Goal: Task Accomplishment & Management: Manage account settings

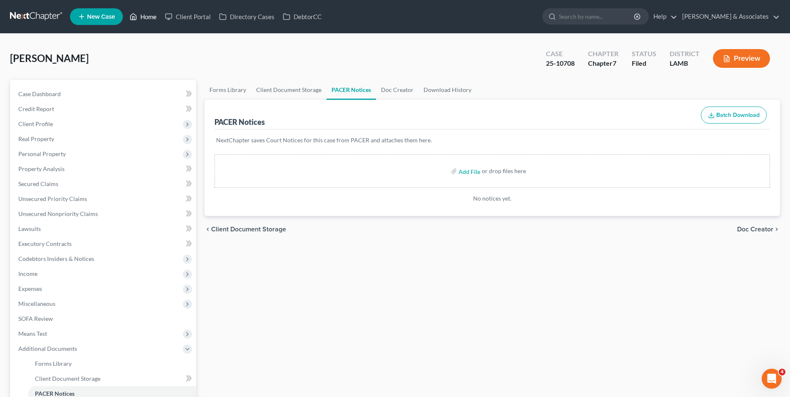
click at [135, 20] on icon at bounding box center [132, 17] width 7 height 10
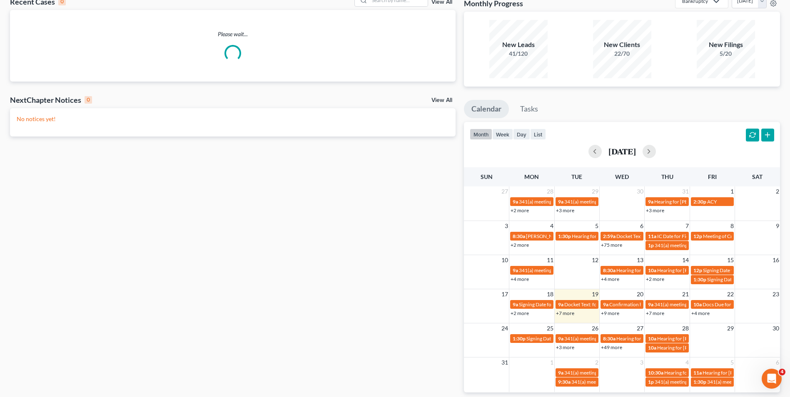
scroll to position [84, 0]
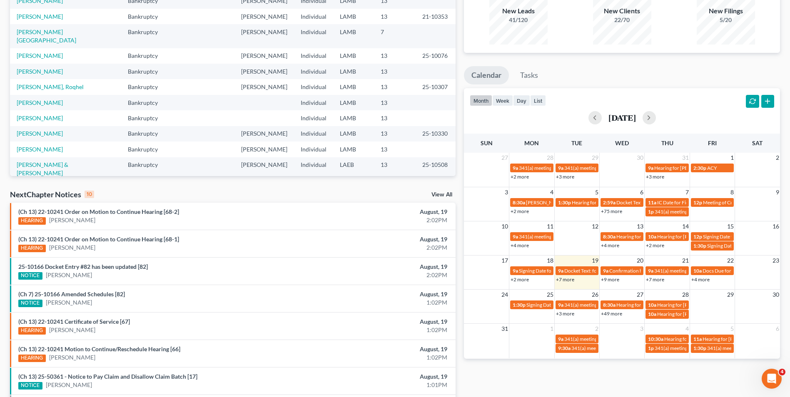
click at [569, 312] on link "+3 more" at bounding box center [565, 314] width 18 height 6
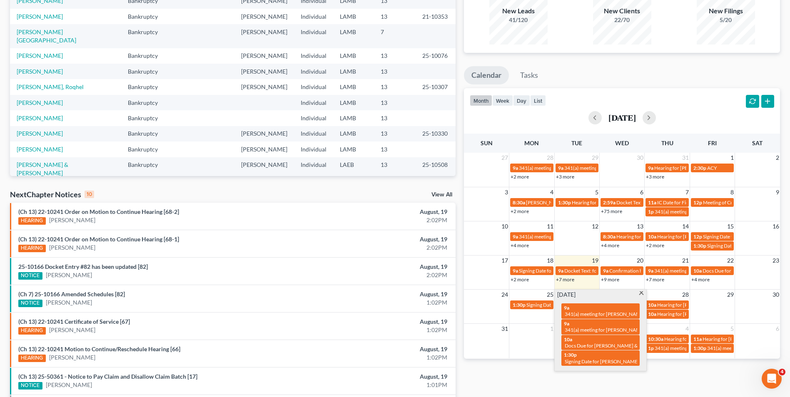
click at [640, 294] on span at bounding box center [641, 293] width 6 height 5
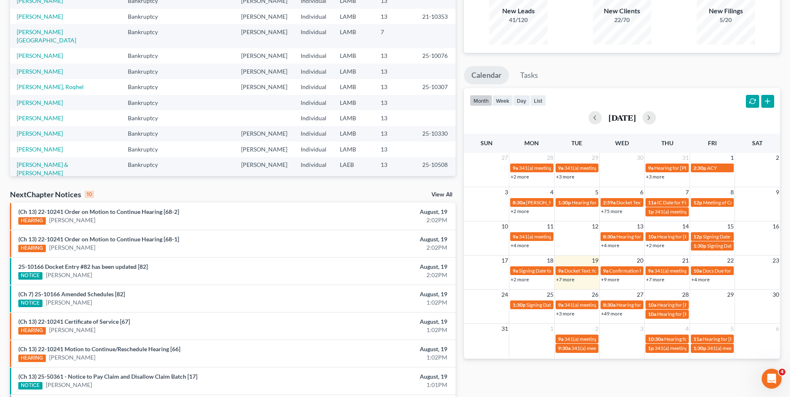
click at [613, 312] on link "+49 more" at bounding box center [611, 314] width 21 height 6
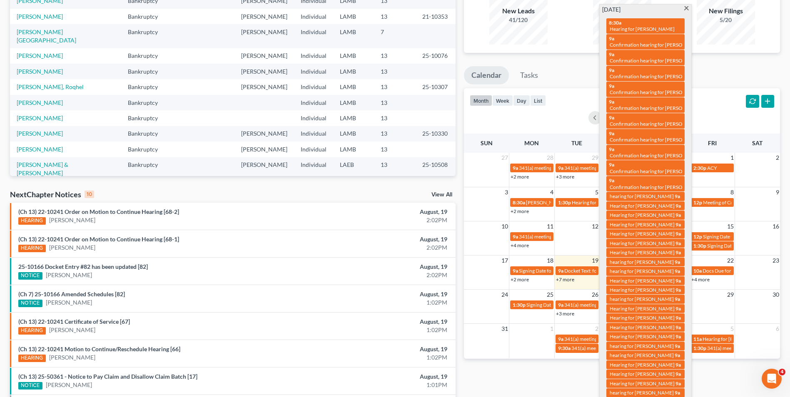
click at [686, 7] on span at bounding box center [686, 8] width 6 height 5
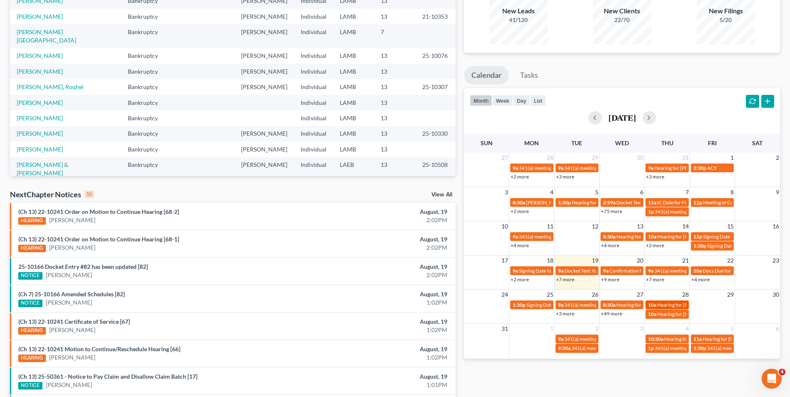
click at [655, 309] on link "10a Hearing for [PERSON_NAME]" at bounding box center [666, 305] width 43 height 9
select select "Days"
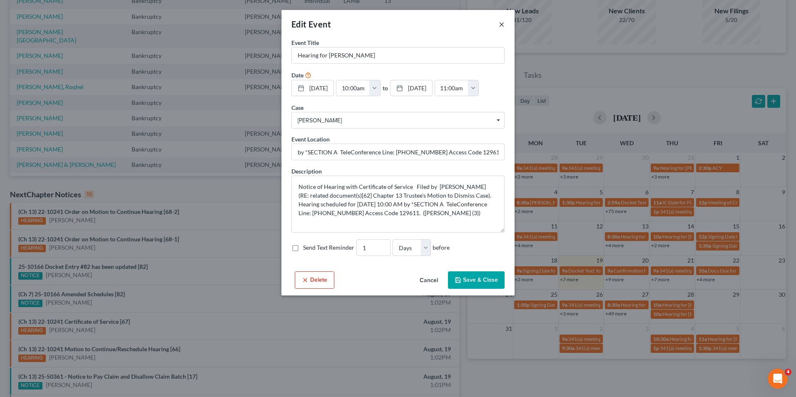
click at [504, 28] on button "×" at bounding box center [502, 24] width 6 height 10
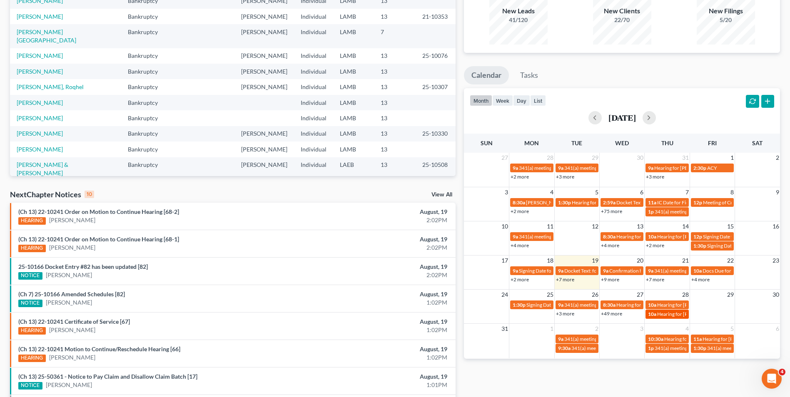
click at [656, 316] on span "10a" at bounding box center [652, 314] width 8 height 6
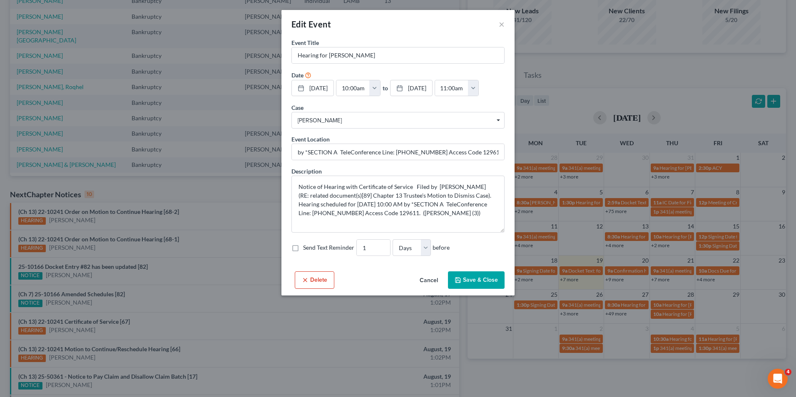
click at [498, 26] on div "Edit Event ×" at bounding box center [397, 24] width 233 height 28
click at [493, 24] on div "Edit Event ×" at bounding box center [397, 24] width 233 height 28
click at [502, 27] on button "×" at bounding box center [502, 24] width 6 height 10
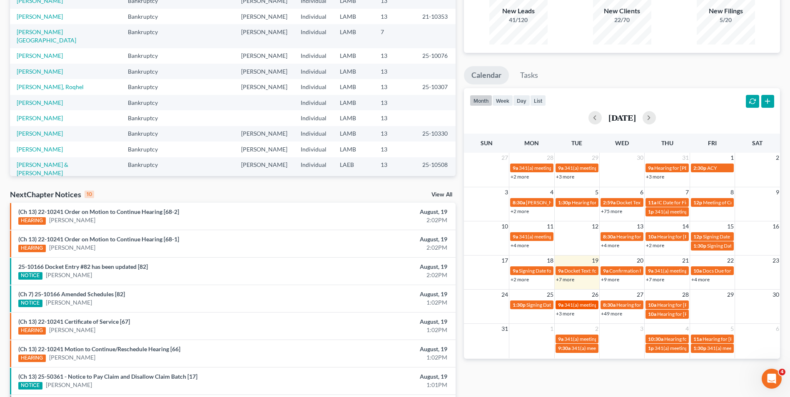
click at [577, 303] on span "341(a) meeting for [PERSON_NAME]" at bounding box center [604, 305] width 80 height 6
select select "Days"
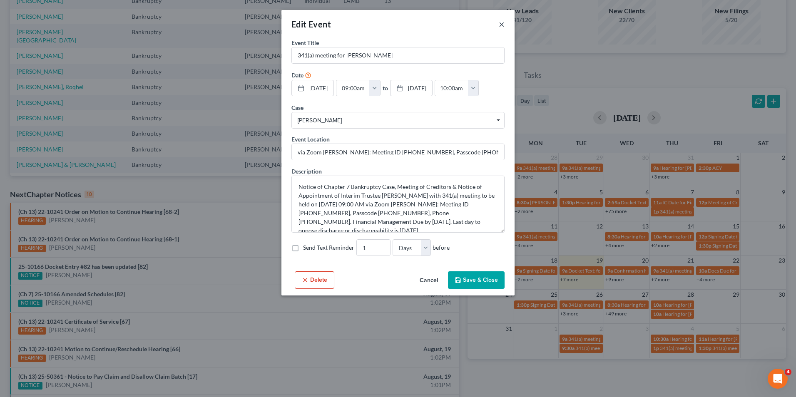
click at [503, 25] on button "×" at bounding box center [502, 24] width 6 height 10
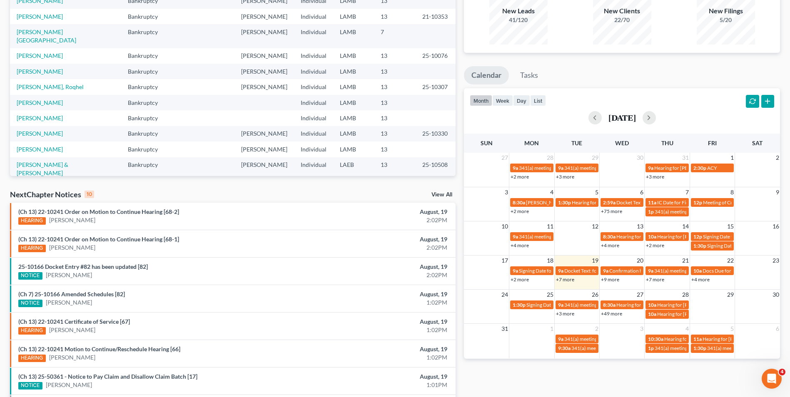
click at [570, 313] on link "+3 more" at bounding box center [565, 314] width 18 height 6
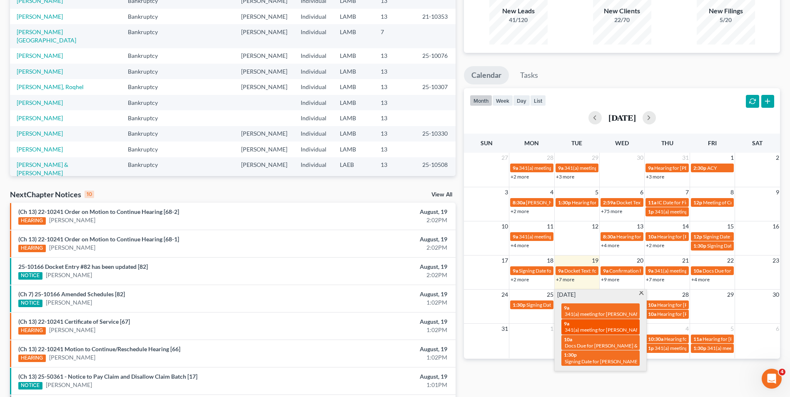
click at [574, 329] on span "341(a) meeting for [PERSON_NAME]" at bounding box center [604, 330] width 80 height 6
select select "Days"
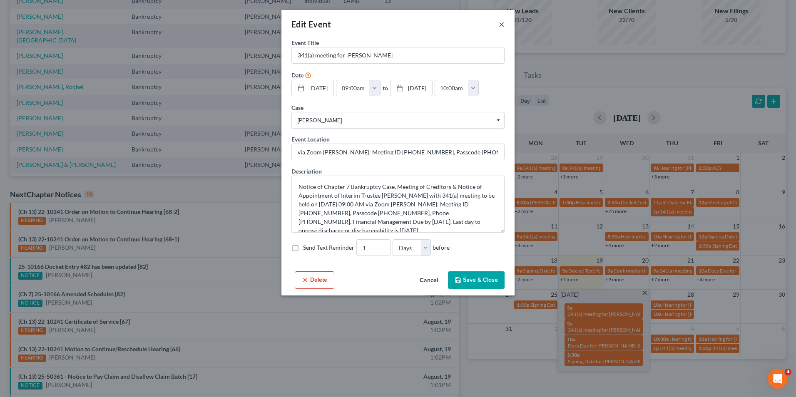
click at [503, 26] on button "×" at bounding box center [502, 24] width 6 height 10
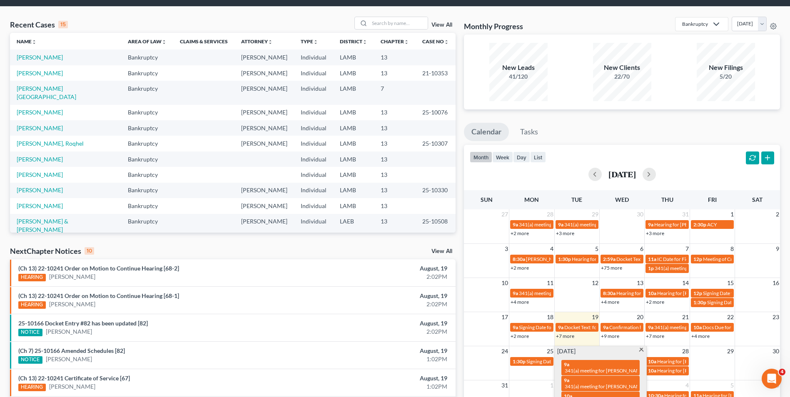
scroll to position [42, 0]
